Goal: Find specific fact: Find specific fact

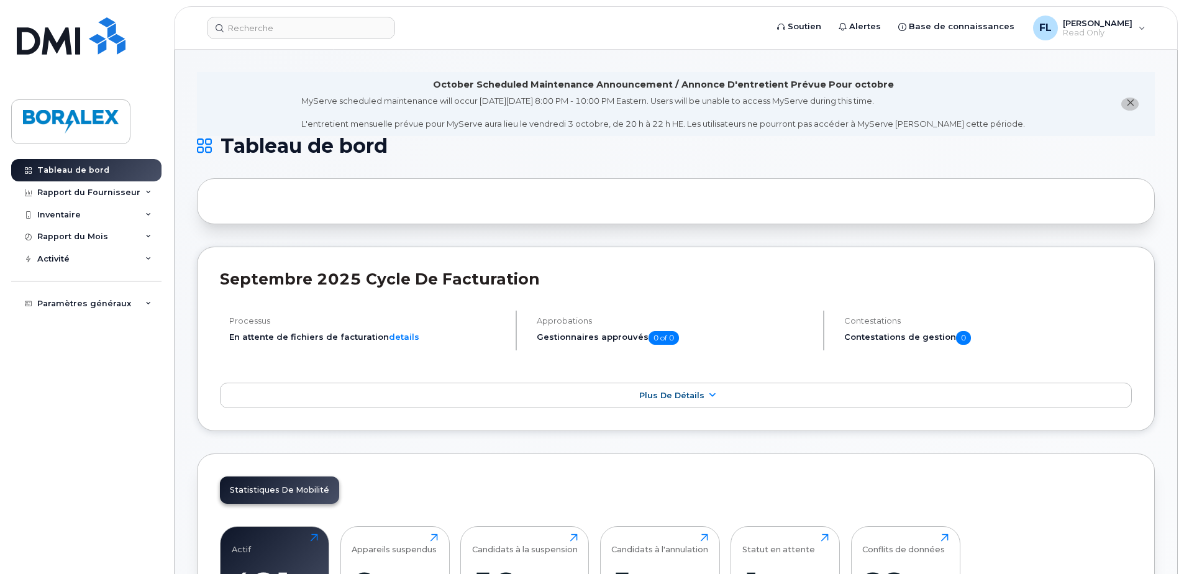
click at [1128, 102] on icon "close notification" at bounding box center [1130, 103] width 8 height 8
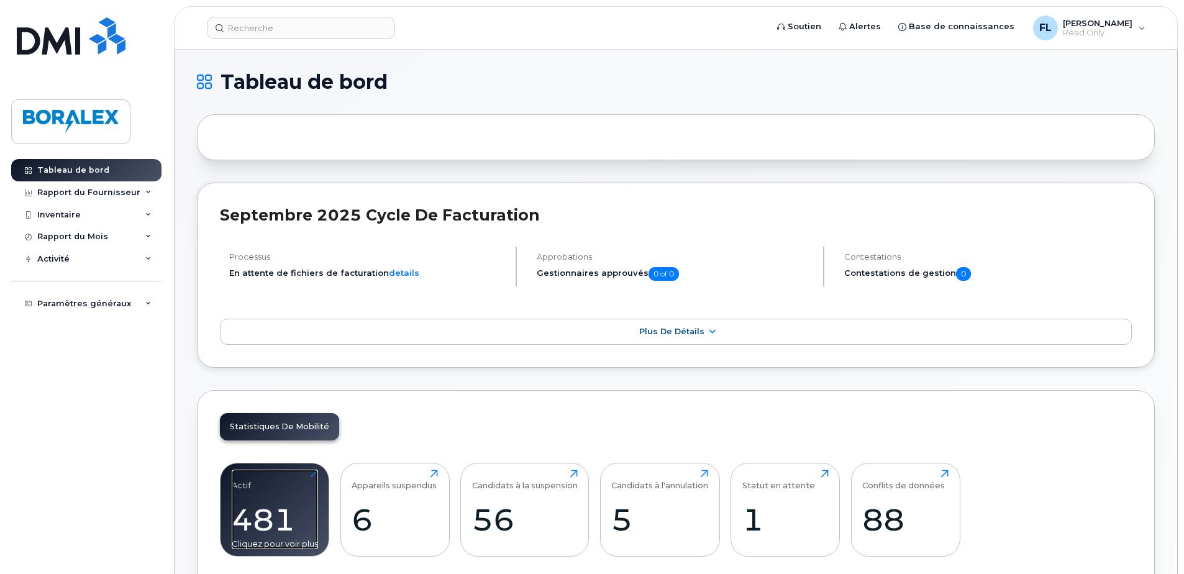
click at [270, 497] on div "Actif 481 Cliquez pour voir plus" at bounding box center [275, 509] width 86 height 79
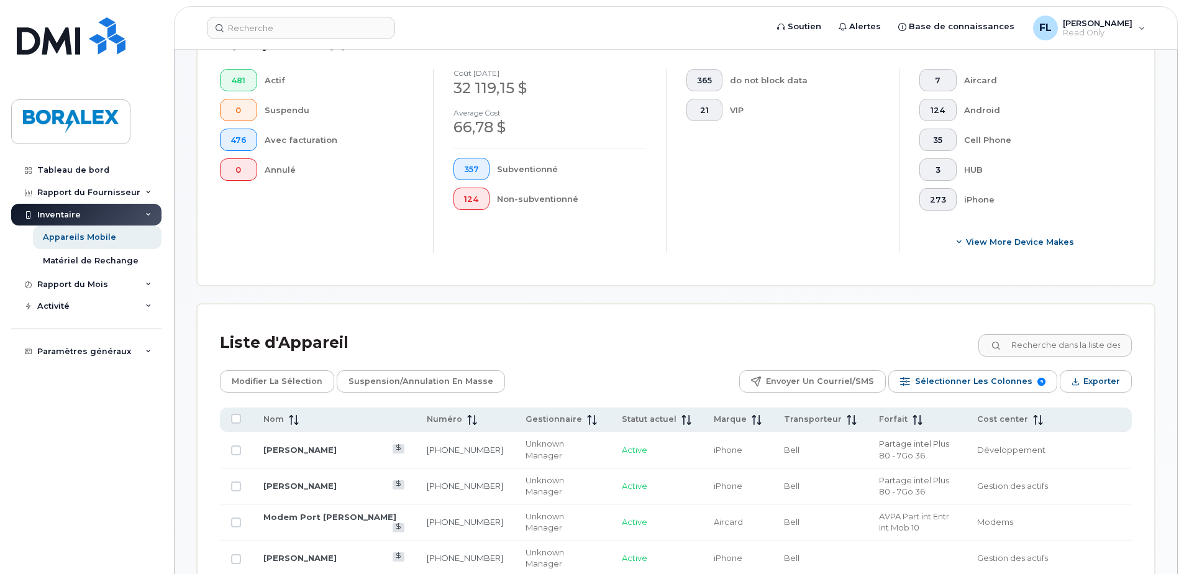
scroll to position [470, 0]
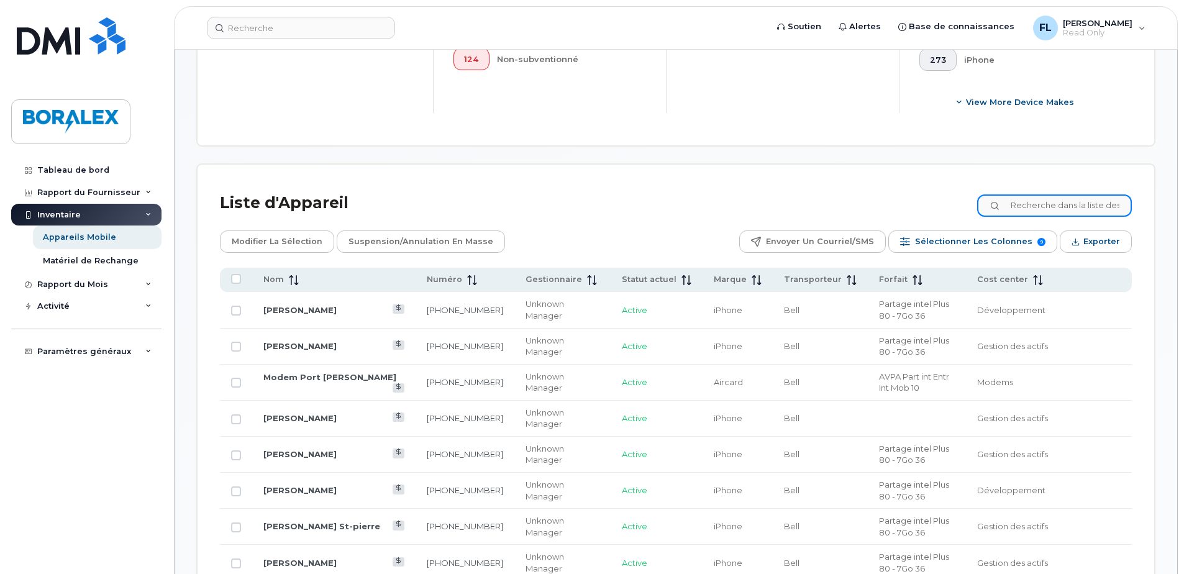
click at [1022, 206] on input at bounding box center [1054, 205] width 155 height 22
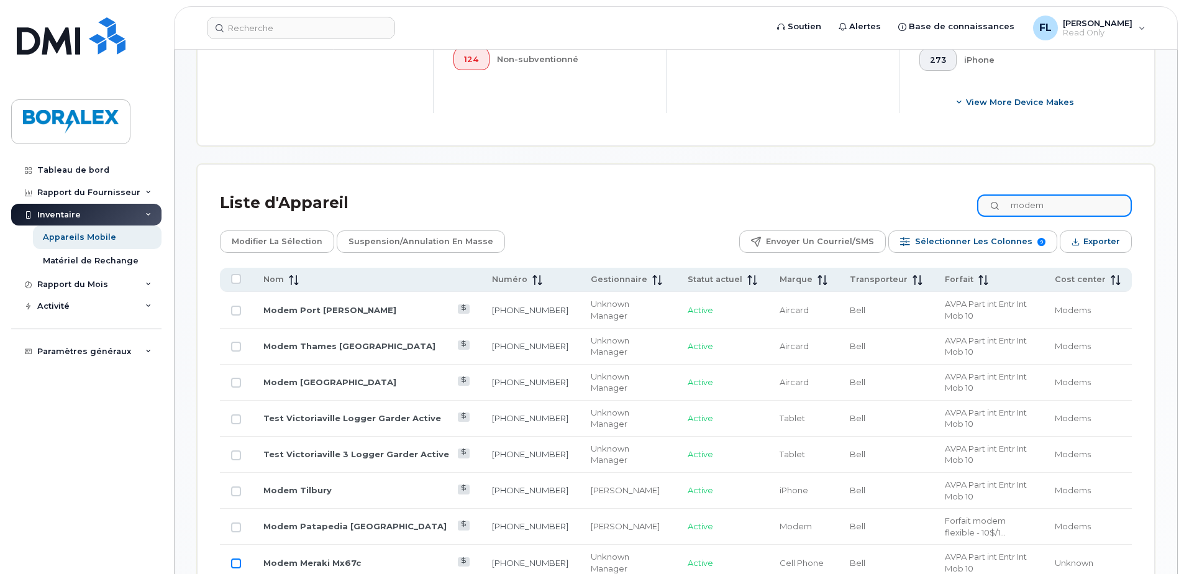
type input "modem"
click at [237, 558] on input "Row Unselected" at bounding box center [236, 563] width 10 height 10
checkbox input "true"
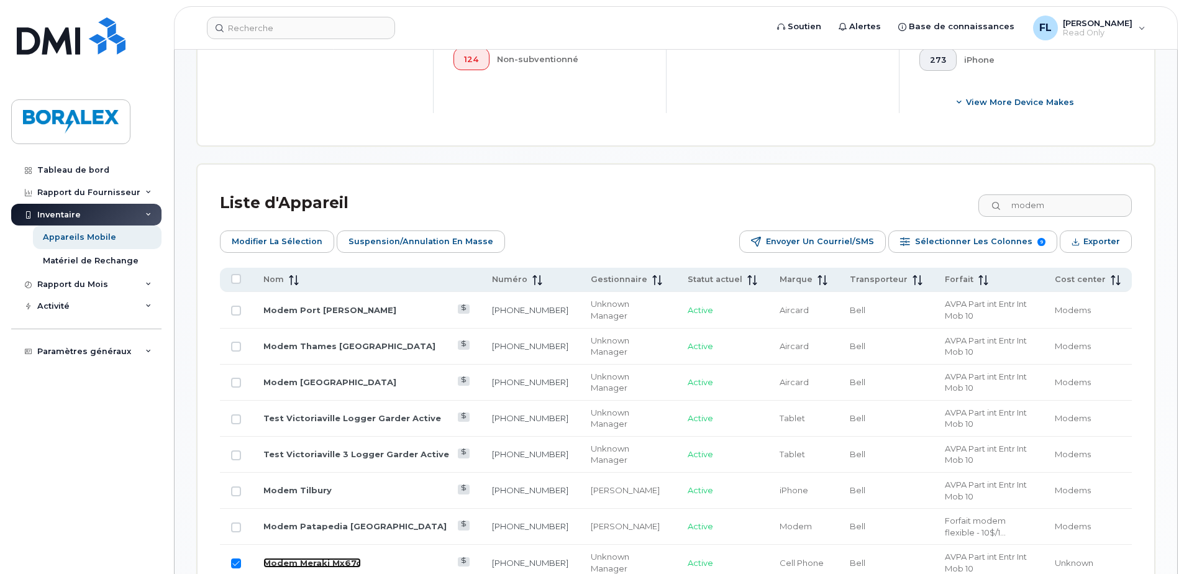
click at [317, 558] on link "Modem Meraki Mx67c" at bounding box center [312, 563] width 98 height 10
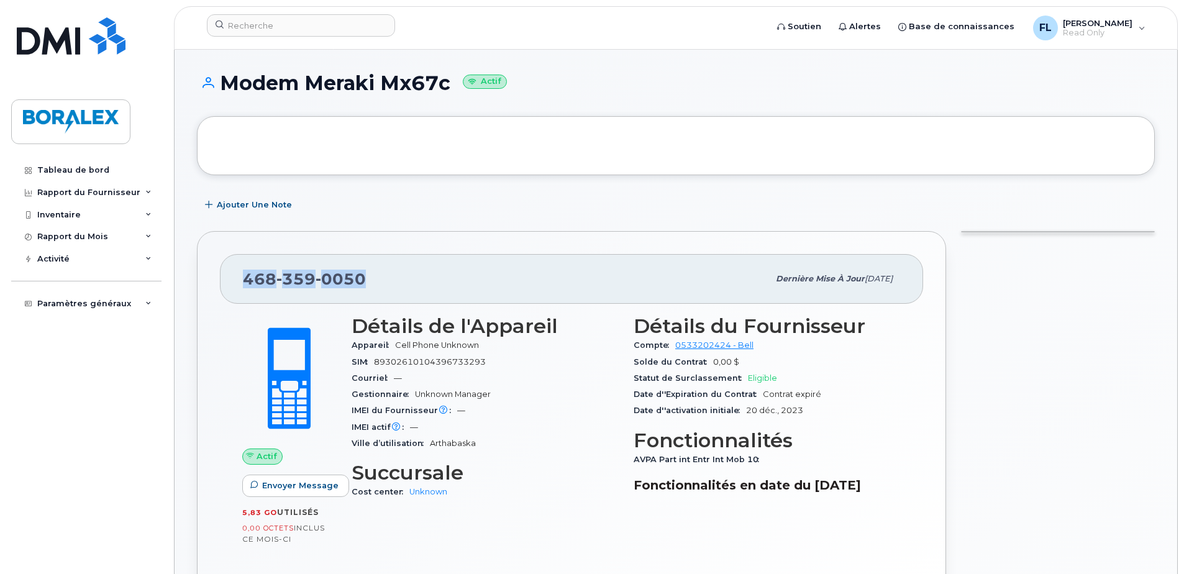
drag, startPoint x: 243, startPoint y: 276, endPoint x: 365, endPoint y: 281, distance: 122.4
click at [365, 281] on div "[PHONE_NUMBER]" at bounding box center [505, 279] width 525 height 26
copy span "[PHONE_NUMBER]"
